Goal: Check status: Check status

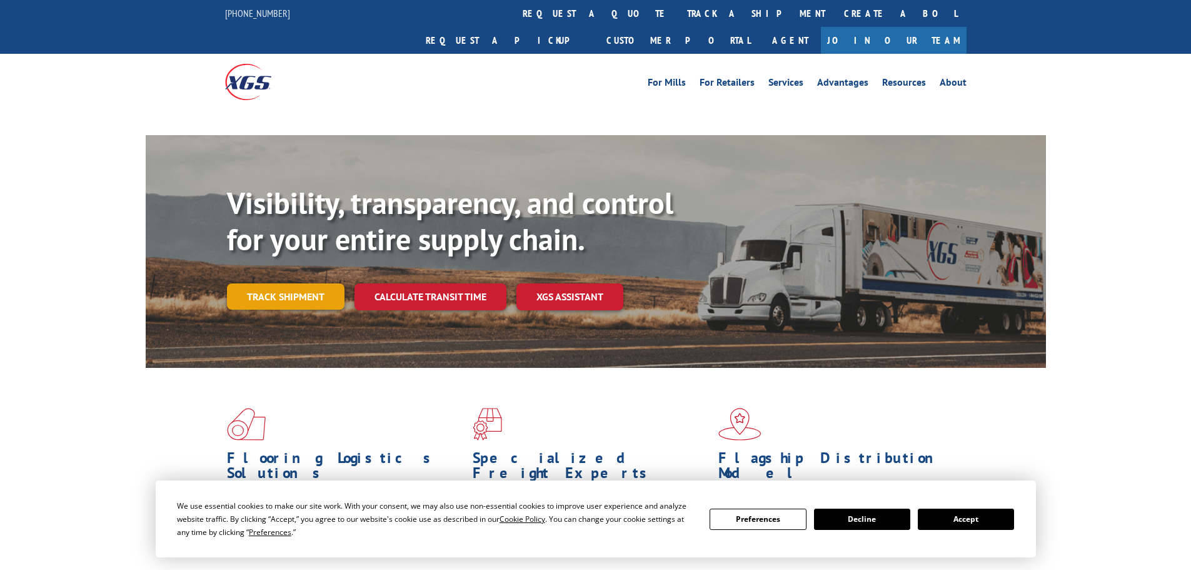
click at [284, 283] on link "Track shipment" at bounding box center [286, 296] width 118 height 26
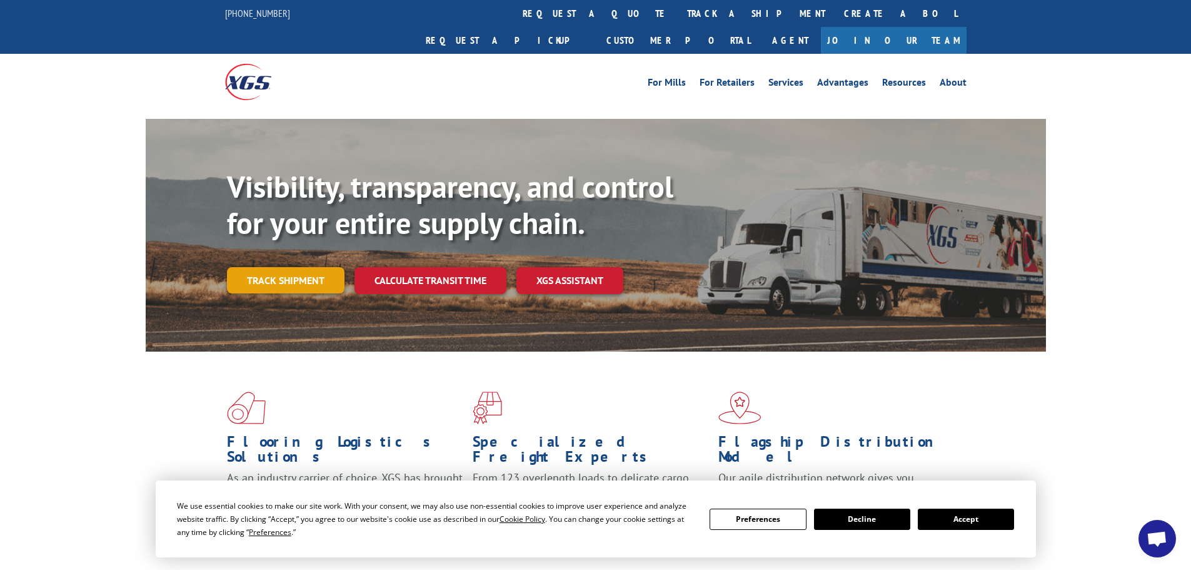
click at [304, 267] on link "Track shipment" at bounding box center [286, 280] width 118 height 26
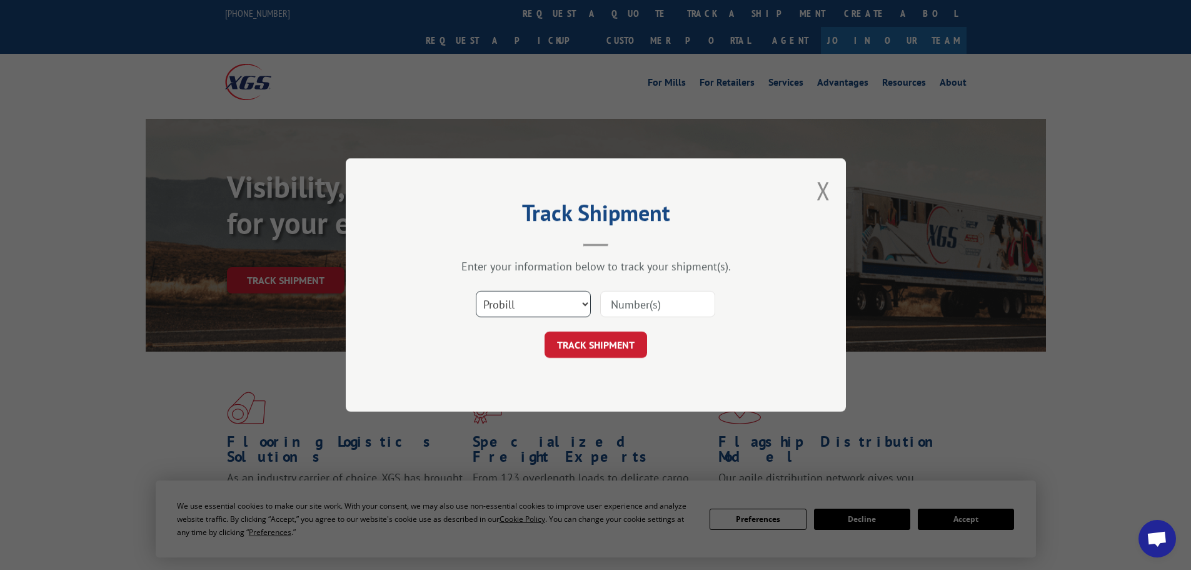
click at [493, 301] on select "Select category... Probill BOL PO" at bounding box center [533, 304] width 115 height 26
select select "po"
click at [476, 291] on select "Select category... Probill BOL PO" at bounding box center [533, 304] width 115 height 26
click at [621, 301] on input at bounding box center [657, 304] width 115 height 26
paste input "82504975"
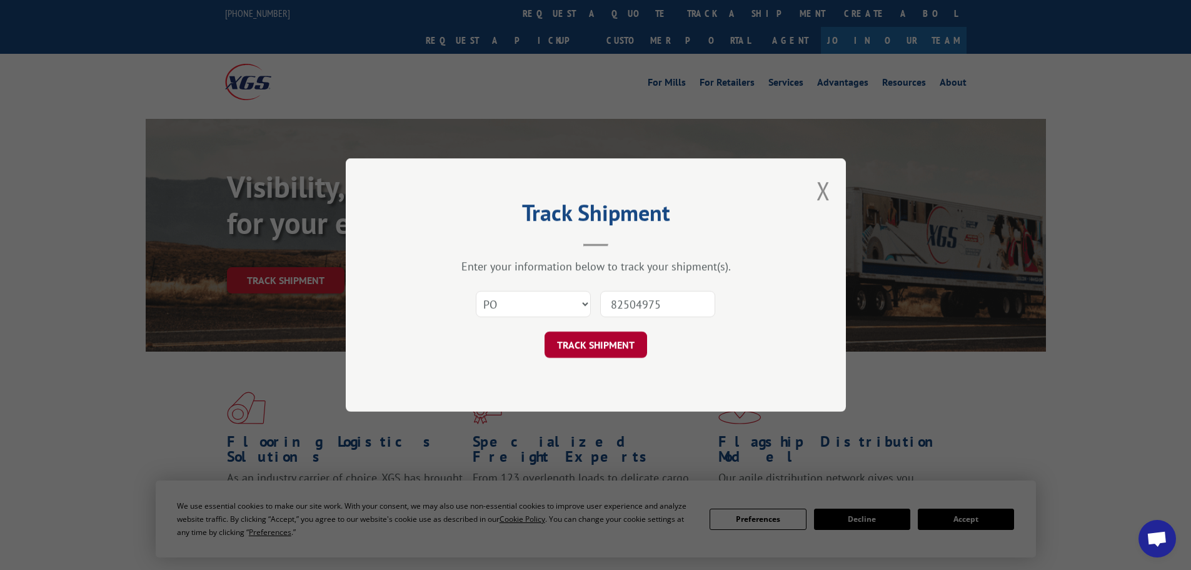
type input "82504975"
click at [597, 348] on button "TRACK SHIPMENT" at bounding box center [595, 344] width 103 height 26
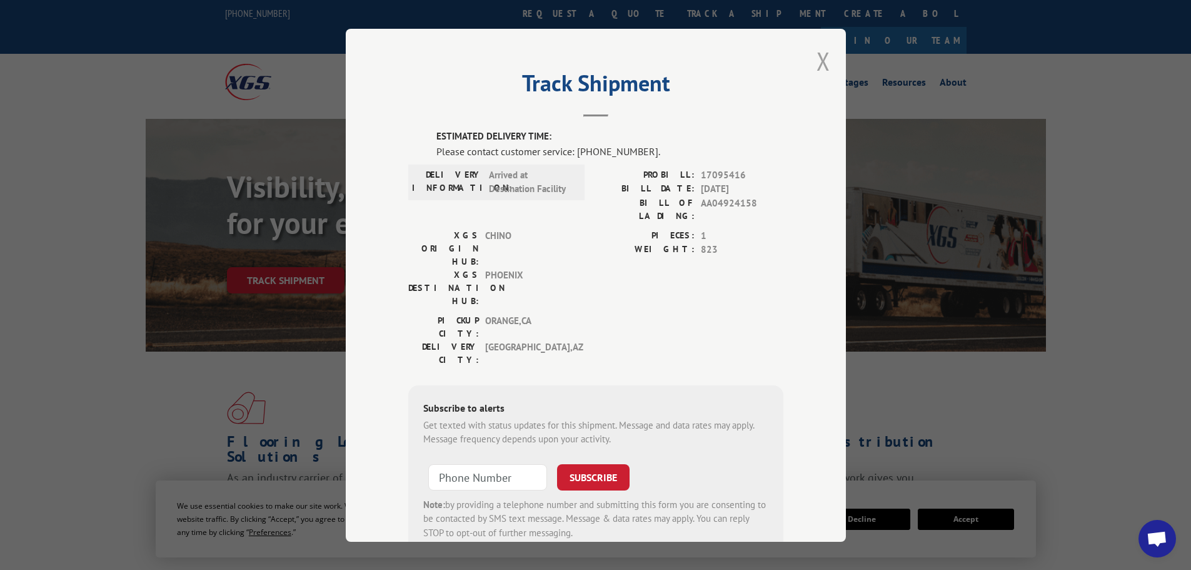
click at [821, 59] on button "Close modal" at bounding box center [823, 60] width 14 height 33
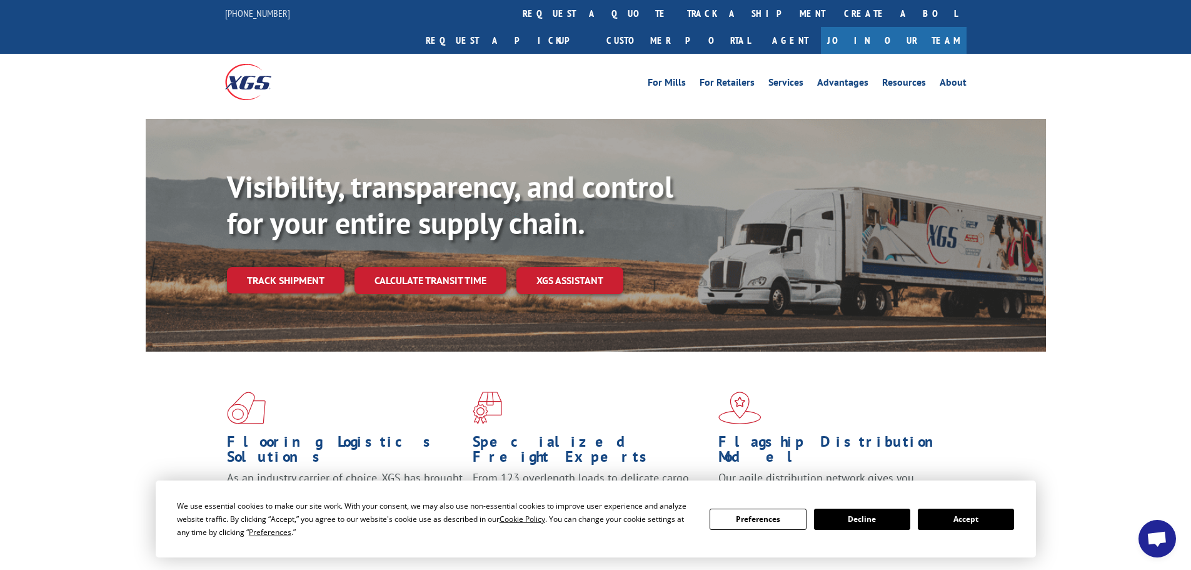
click at [270, 267] on link "Track shipment" at bounding box center [286, 280] width 118 height 26
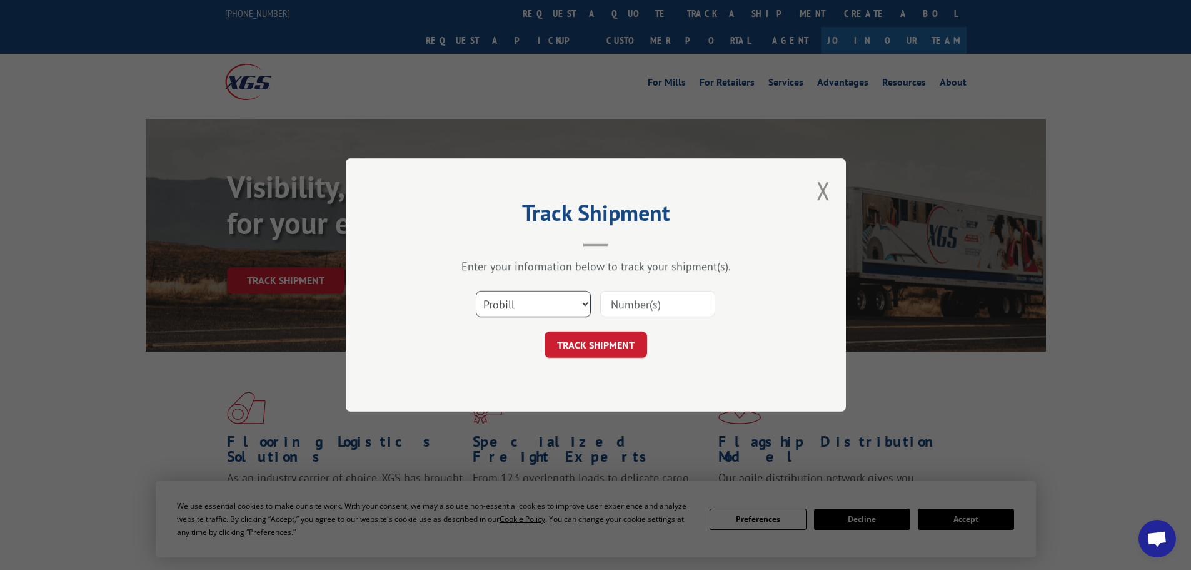
click at [542, 306] on select "Select category... Probill BOL PO" at bounding box center [533, 304] width 115 height 26
select select "po"
click at [476, 291] on select "Select category... Probill BOL PO" at bounding box center [533, 304] width 115 height 26
click at [651, 306] on input at bounding box center [657, 304] width 115 height 26
paste input "82504975"
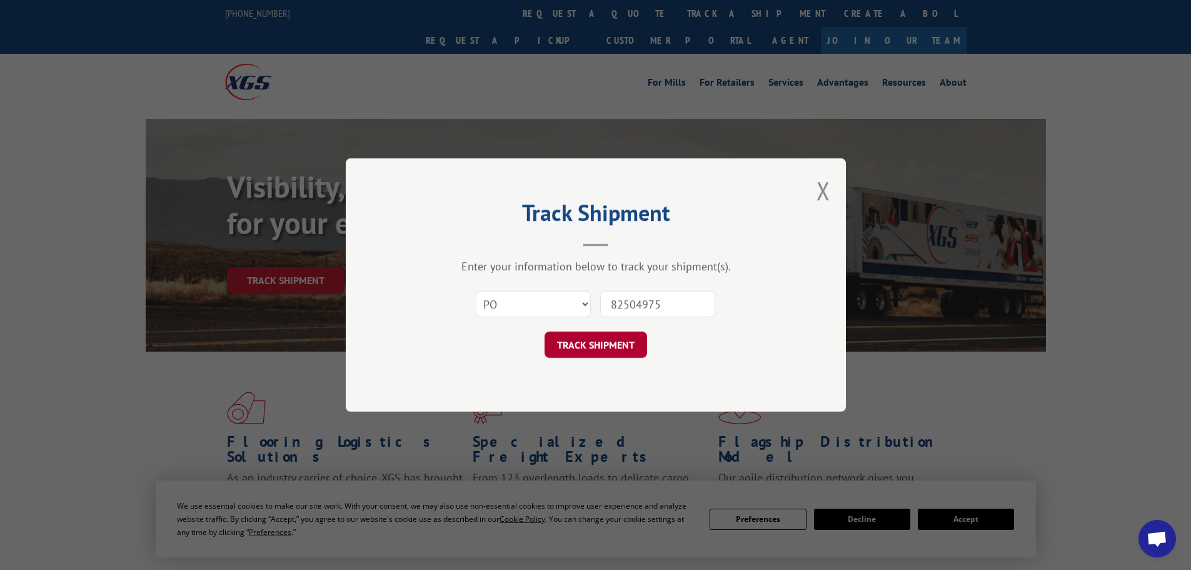
type input "82504975"
click at [566, 344] on button "TRACK SHIPMENT" at bounding box center [595, 344] width 103 height 26
